Goal: Use online tool/utility: Utilize a website feature to perform a specific function

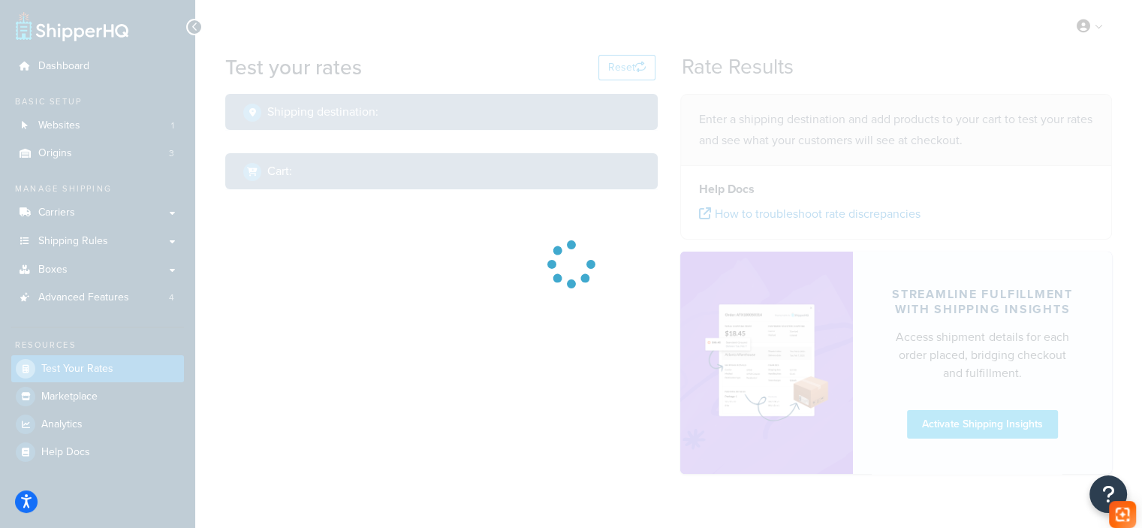
select select "[GEOGRAPHIC_DATA]"
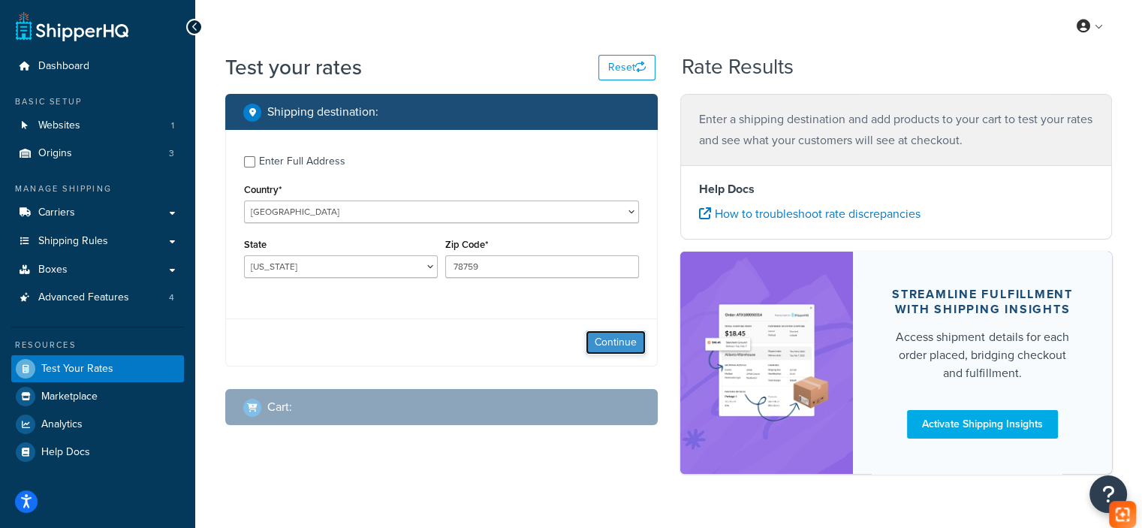
click at [640, 345] on button "Continue" at bounding box center [616, 342] width 60 height 24
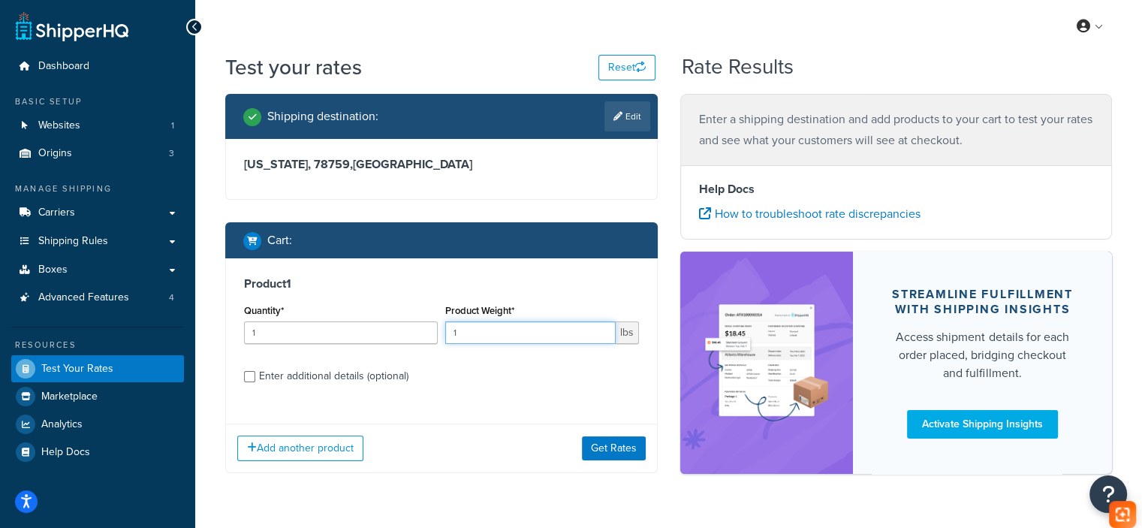
drag, startPoint x: 508, startPoint y: 339, endPoint x: 399, endPoint y: 344, distance: 108.3
click at [399, 344] on div "Quantity* 1 Product Weight* 1 lbs" at bounding box center [441, 327] width 402 height 55
drag, startPoint x: 470, startPoint y: 331, endPoint x: 460, endPoint y: 335, distance: 11.2
click at [460, 335] on input "7.7" at bounding box center [530, 332] width 170 height 23
type input "7.5"
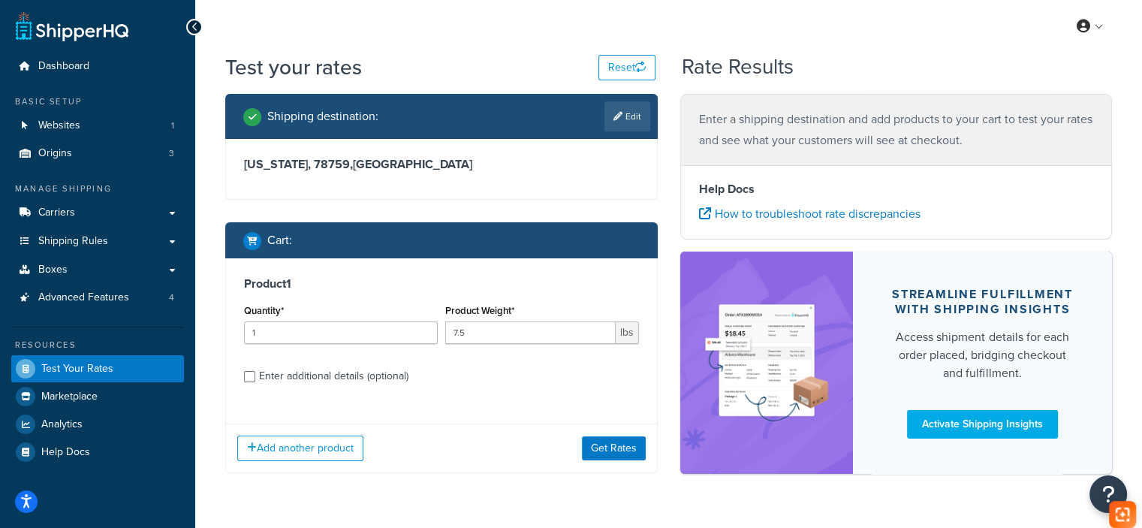
click at [288, 375] on div "Enter additional details (optional)" at bounding box center [333, 376] width 149 height 21
click at [255, 375] on input "Enter additional details (optional)" at bounding box center [249, 376] width 11 height 11
checkbox input "true"
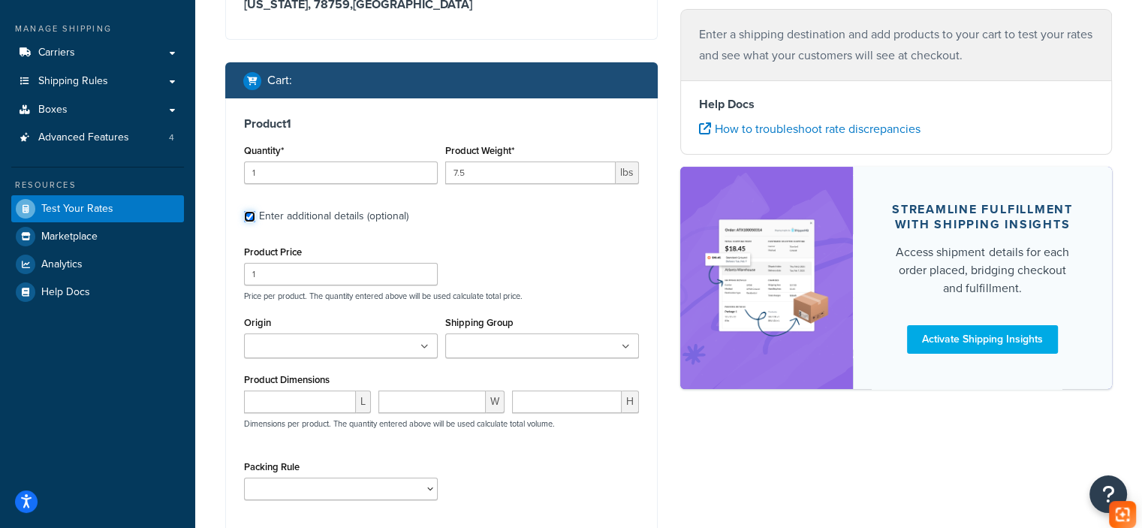
scroll to position [162, 0]
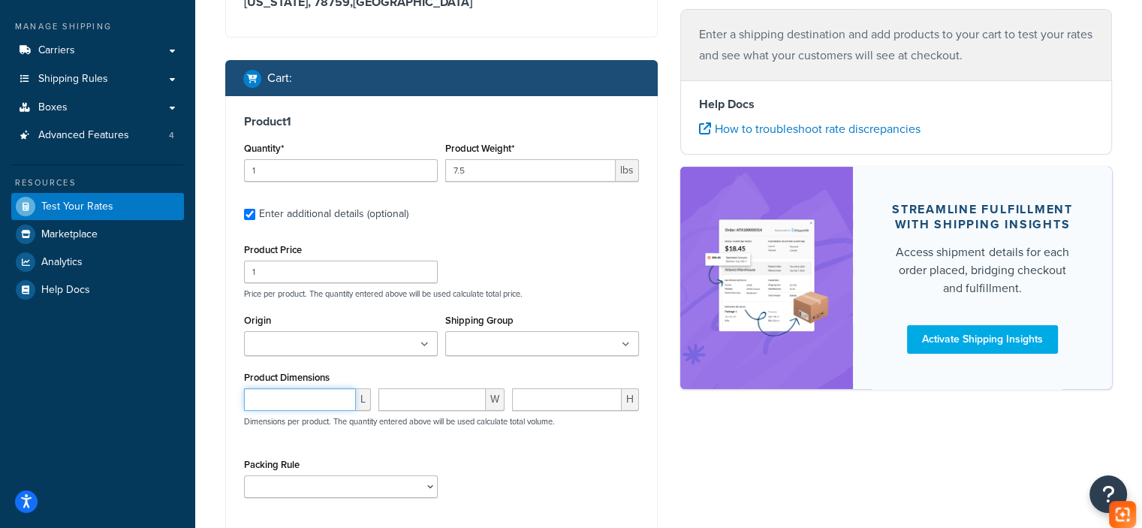
click at [299, 398] on input "number" at bounding box center [300, 399] width 112 height 23
paste input "29.13"
type input "29.13"
click at [423, 399] on input "number" at bounding box center [432, 399] width 108 height 23
paste input "7.01"
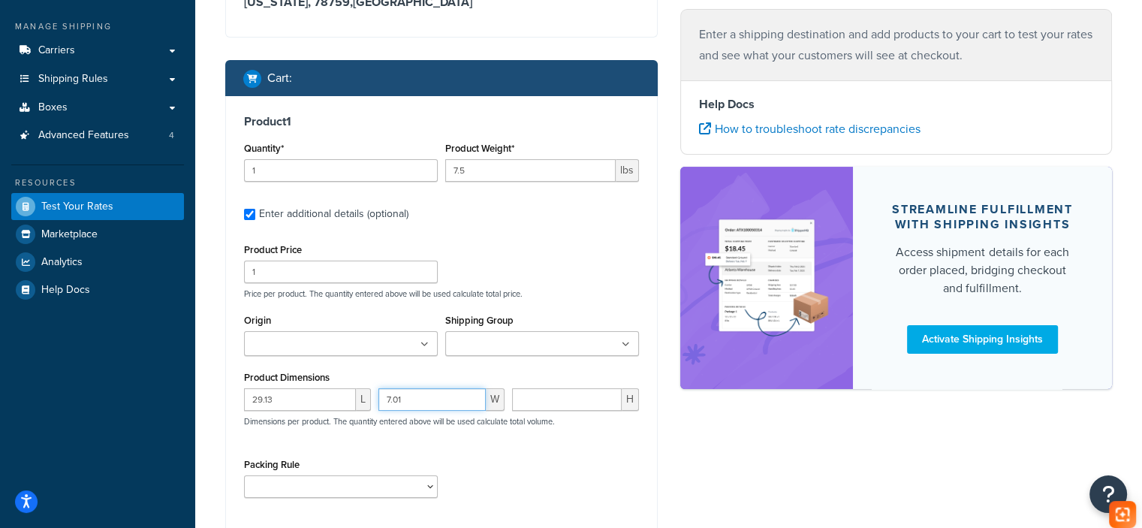
type input "7.01"
click at [548, 399] on input "number" at bounding box center [567, 399] width 110 height 23
paste input "6.61"
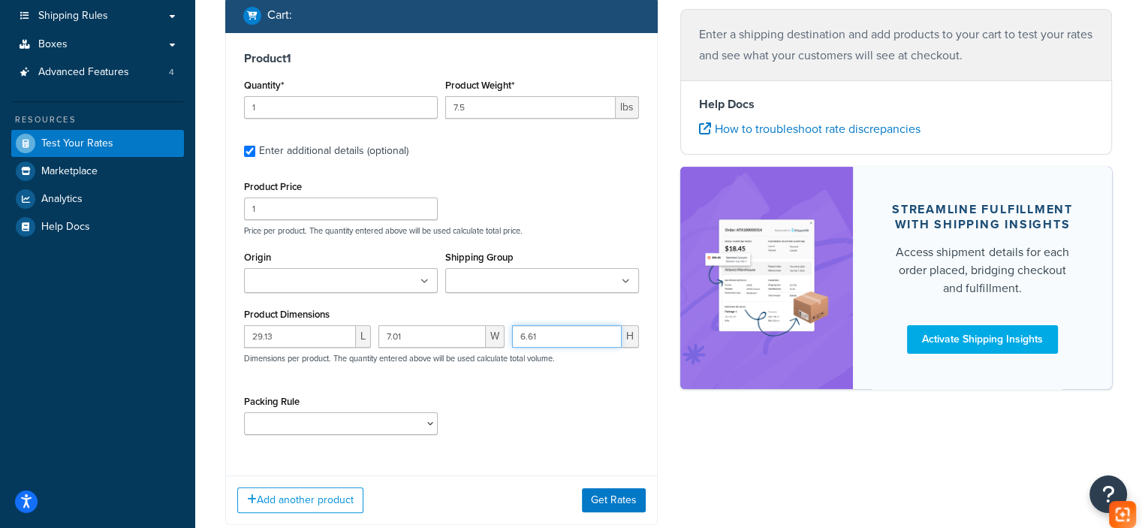
scroll to position [312, 0]
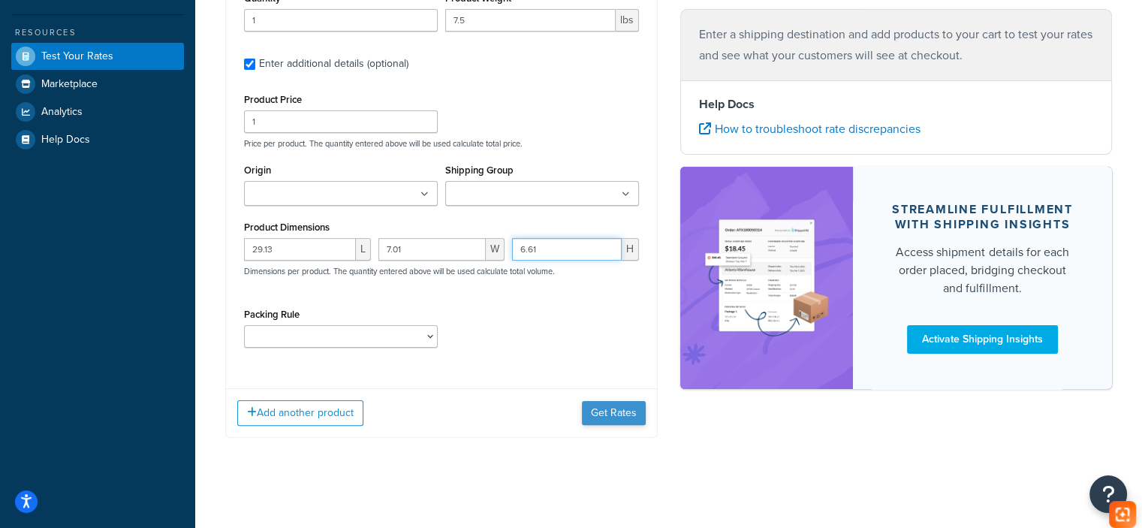
type input "6.61"
click at [632, 414] on button "Get Rates" at bounding box center [614, 413] width 64 height 24
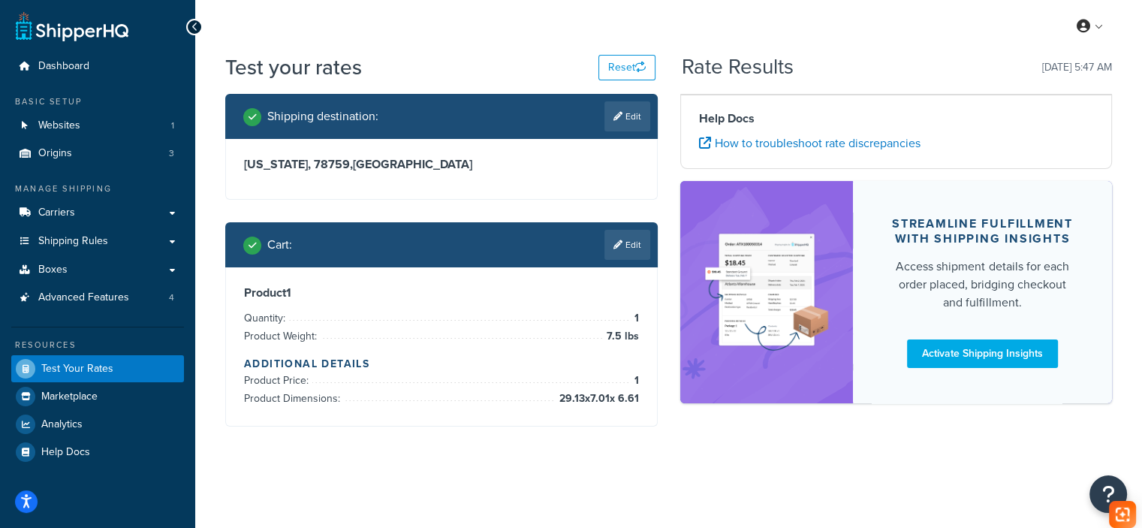
scroll to position [0, 0]
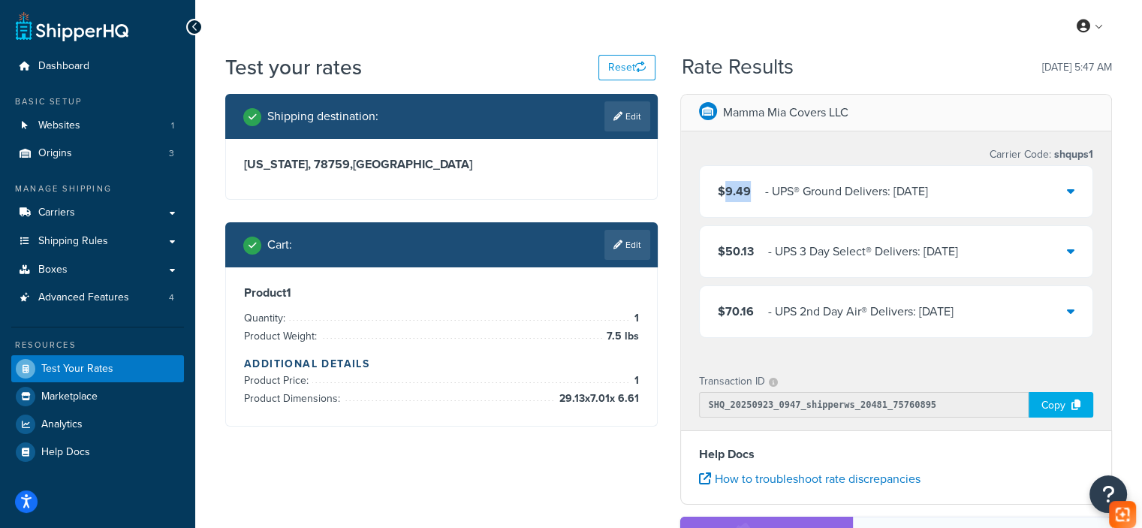
drag, startPoint x: 753, startPoint y: 188, endPoint x: 731, endPoint y: 194, distance: 22.4
click at [725, 191] on div "$9.49 ‌‌‍‍ - UPS® Ground Delivers: [DATE]" at bounding box center [823, 191] width 210 height 21
copy span "9.49"
